Goal: Find specific page/section: Find specific page/section

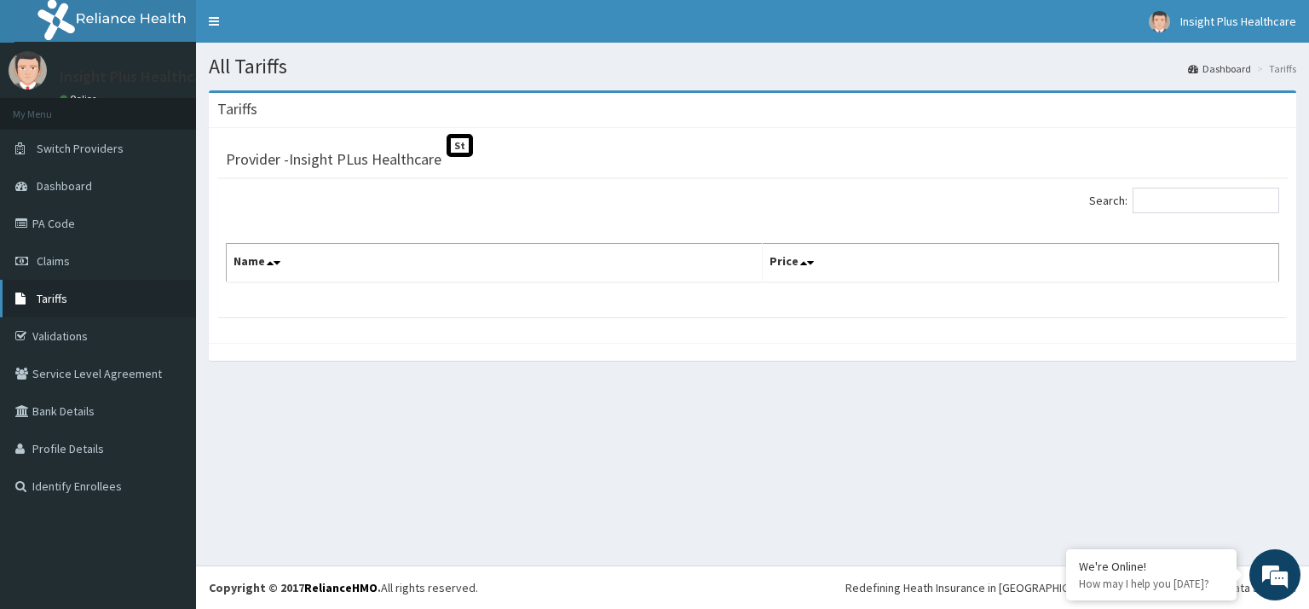
click at [35, 301] on link "Tariffs" at bounding box center [98, 299] width 196 height 38
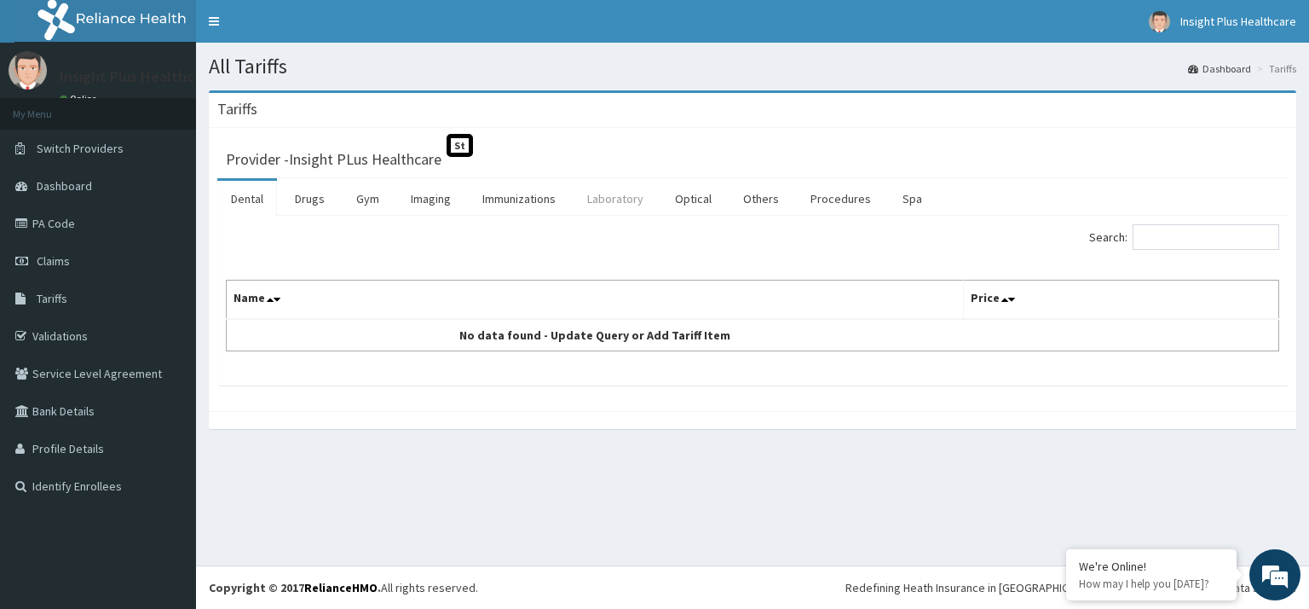
click at [598, 205] on link "Laboratory" at bounding box center [616, 199] width 84 height 36
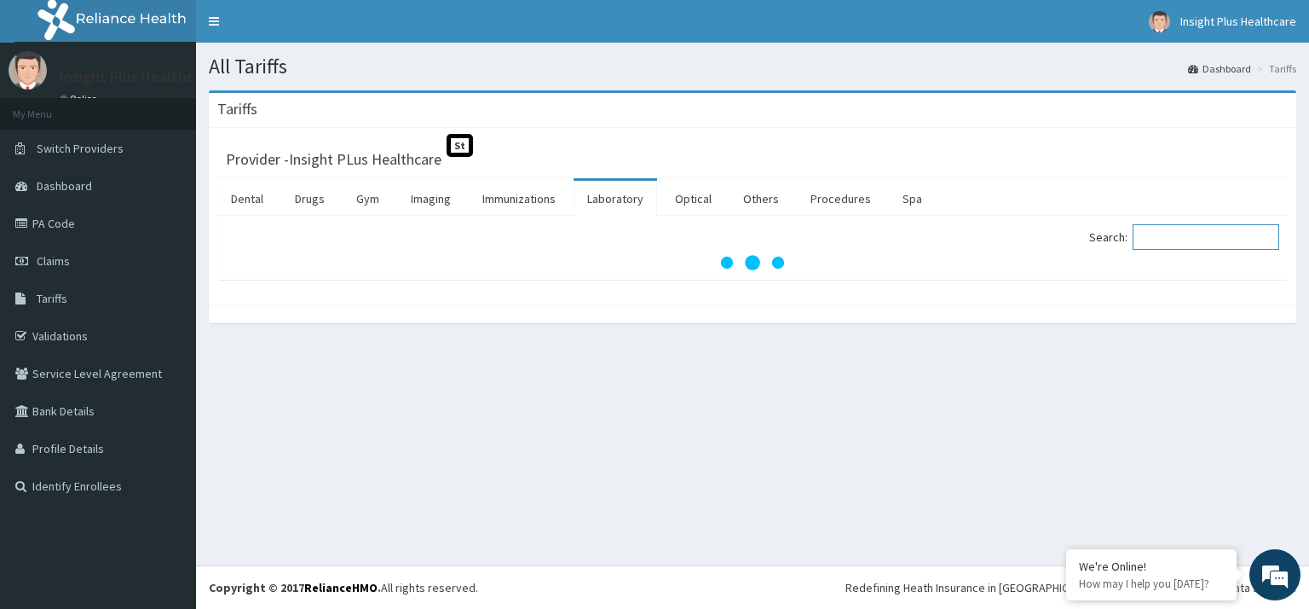
click at [1163, 231] on input "Search:" at bounding box center [1206, 237] width 147 height 26
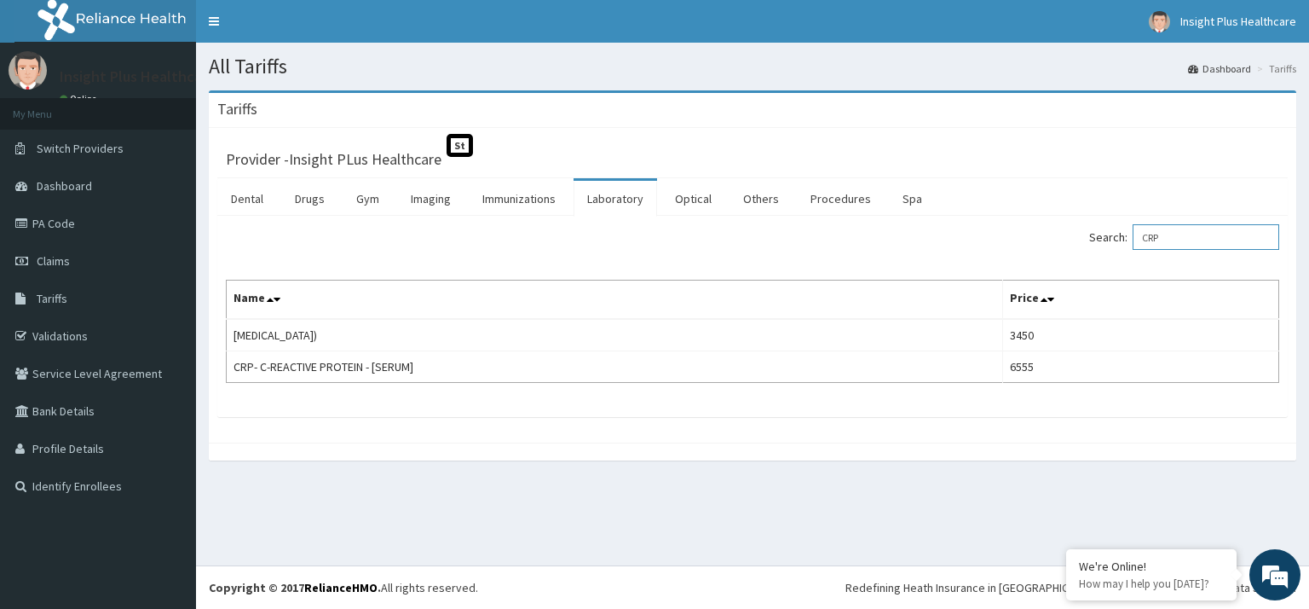
click at [1213, 237] on input "CRP" at bounding box center [1206, 237] width 147 height 26
type input "C"
type input "CBC"
